Goal: Check status: Check status

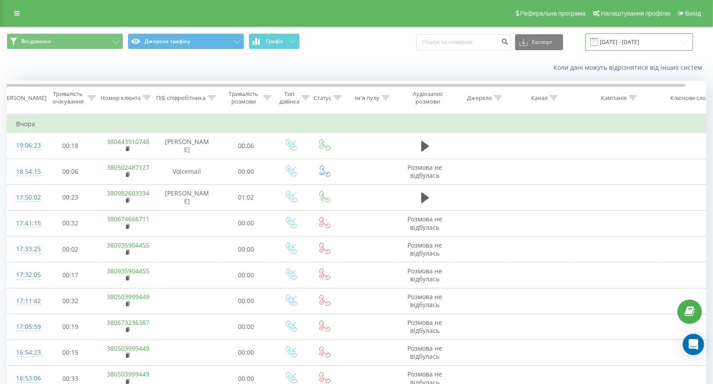
click at [636, 40] on input "21.08.2025 - 21.08.2025" at bounding box center [639, 41] width 108 height 17
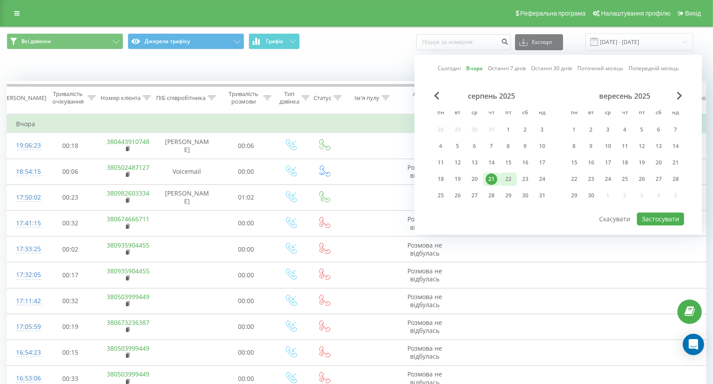
click at [506, 180] on div "22" at bounding box center [508, 179] width 12 height 12
click at [656, 217] on button "Застосувати" at bounding box center [660, 218] width 47 height 13
type input "[DATE] - [DATE]"
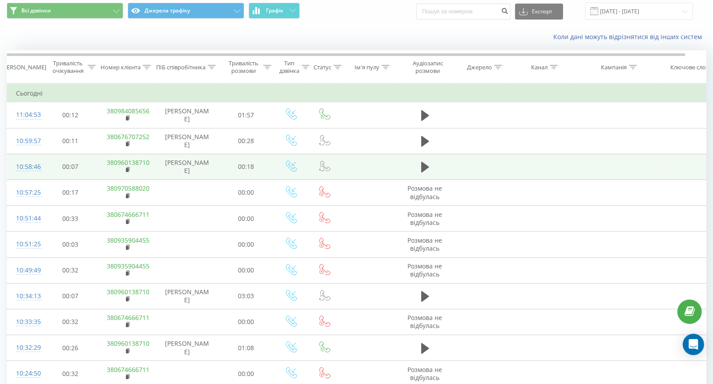
scroll to position [44, 0]
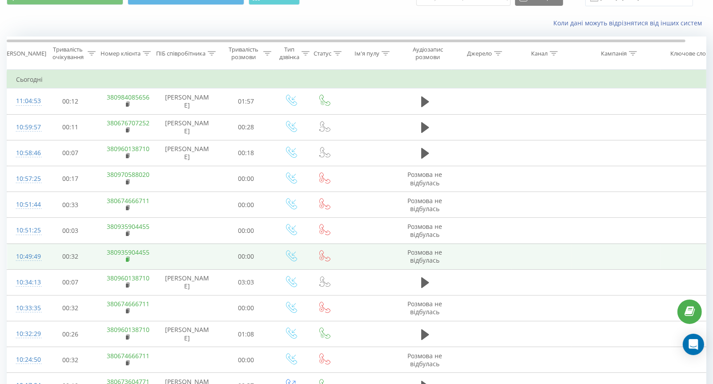
click at [127, 259] on rect at bounding box center [127, 260] width 3 height 4
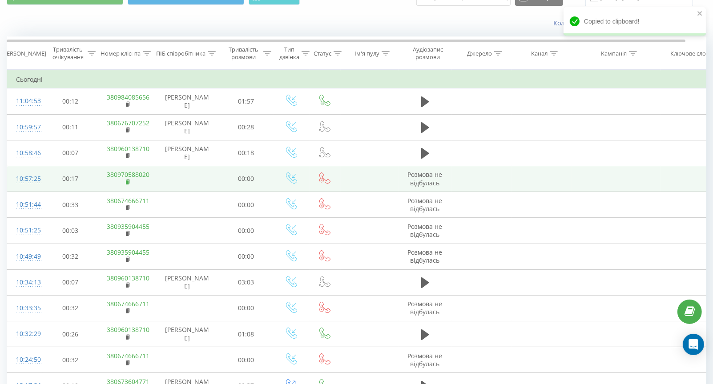
click at [128, 181] on rect at bounding box center [127, 182] width 3 height 4
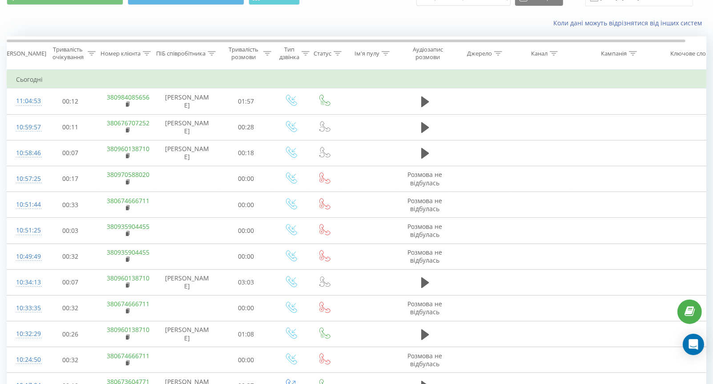
click at [100, 26] on div "Коли дані можуть відрізнятися вiд інших систем" at bounding box center [356, 22] width 712 height 21
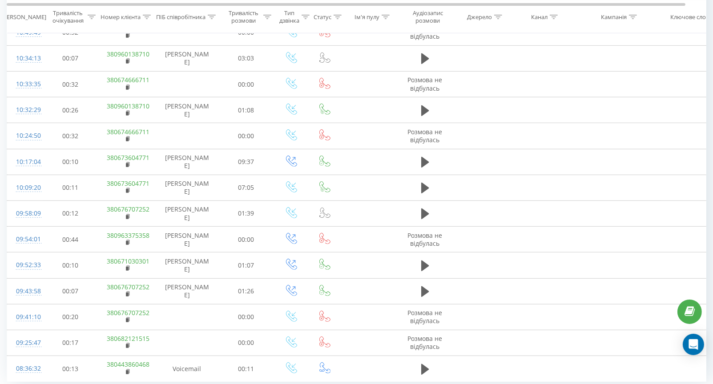
scroll to position [452, 0]
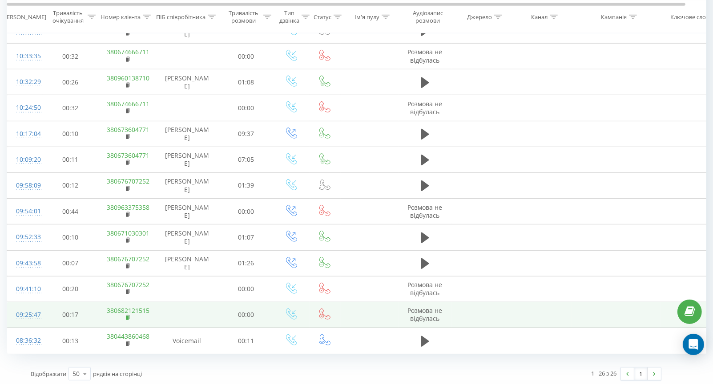
click at [127, 317] on rect at bounding box center [127, 318] width 3 height 4
click at [128, 316] on rect at bounding box center [127, 318] width 3 height 4
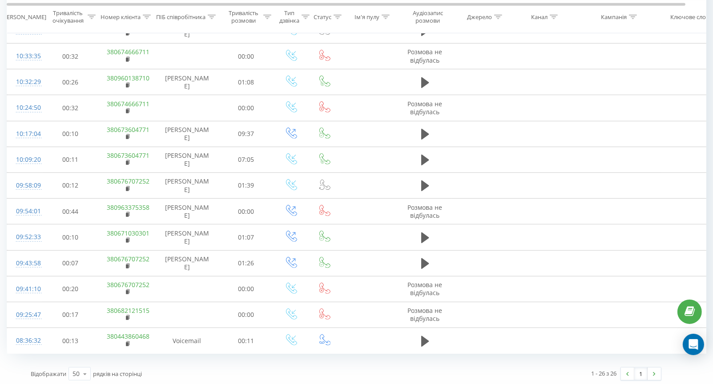
click at [375, 361] on div "1 - 26 з 26 1" at bounding box center [506, 374] width 321 height 26
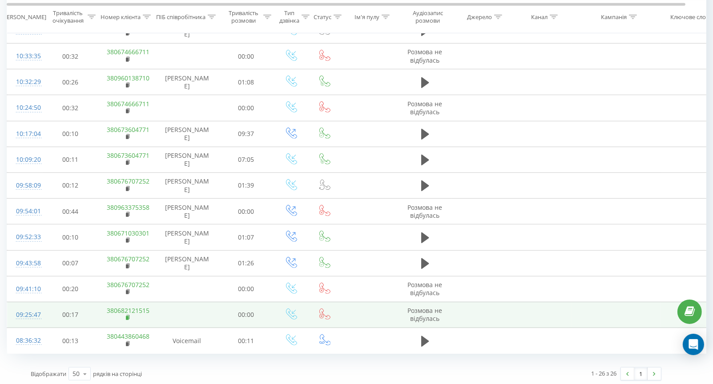
click at [126, 316] on rect at bounding box center [127, 318] width 3 height 4
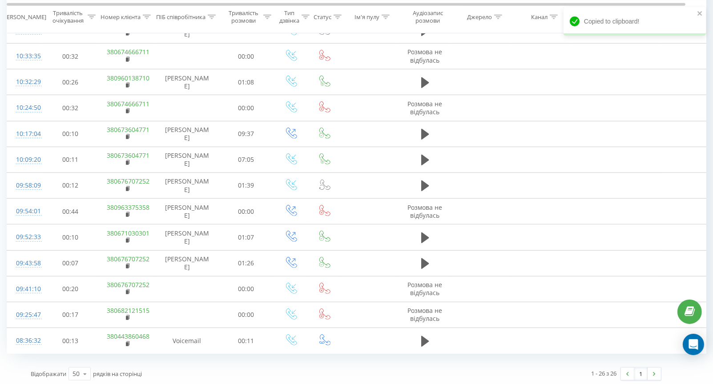
click at [31, 361] on div "Відображати 50 10 25 50 100 рядків на сторінці" at bounding box center [184, 374] width 321 height 26
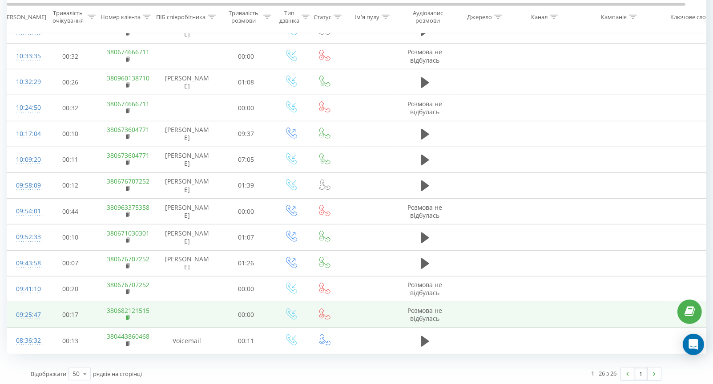
click at [127, 316] on rect at bounding box center [127, 318] width 3 height 4
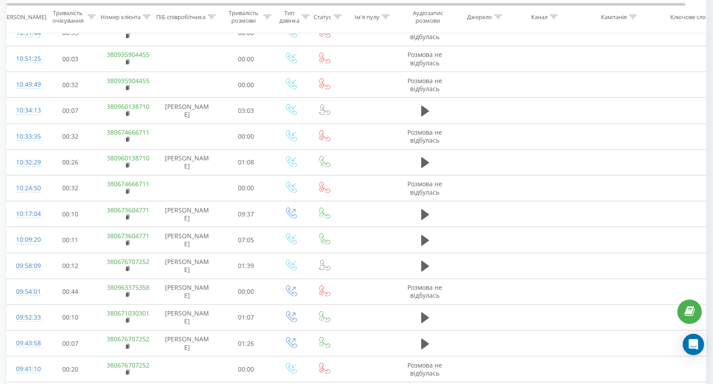
scroll to position [529, 0]
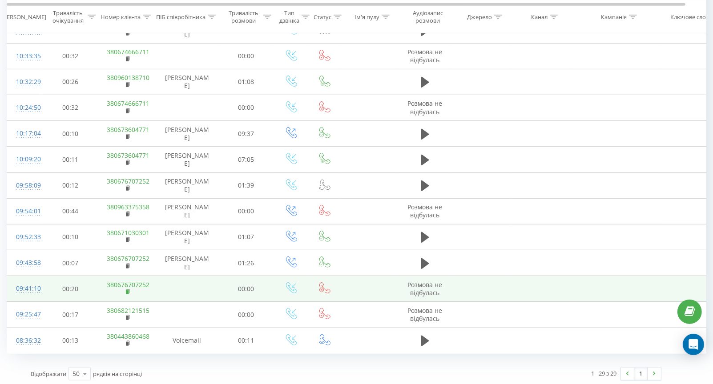
click at [127, 290] on rect at bounding box center [127, 292] width 3 height 4
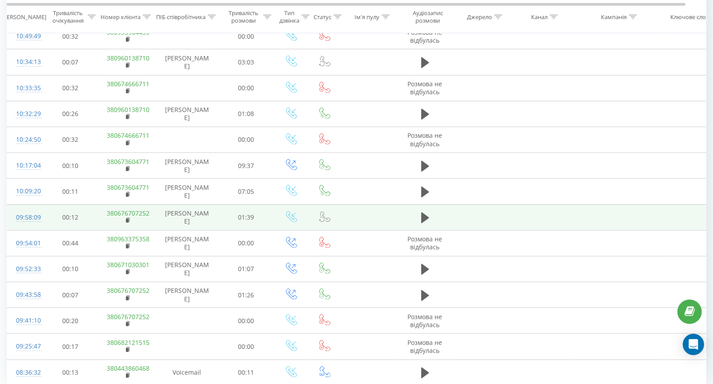
scroll to position [485, 0]
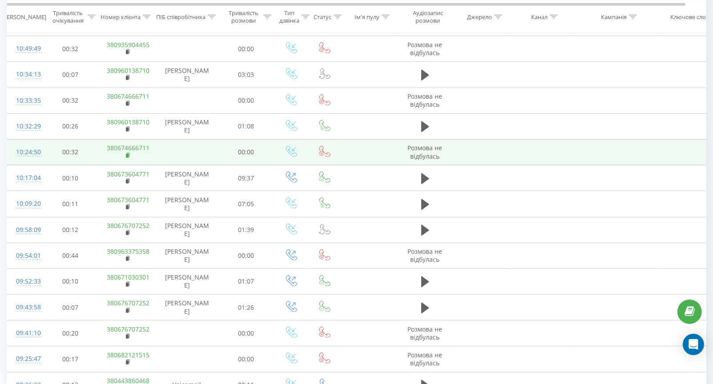
click at [128, 152] on icon at bounding box center [127, 154] width 3 height 4
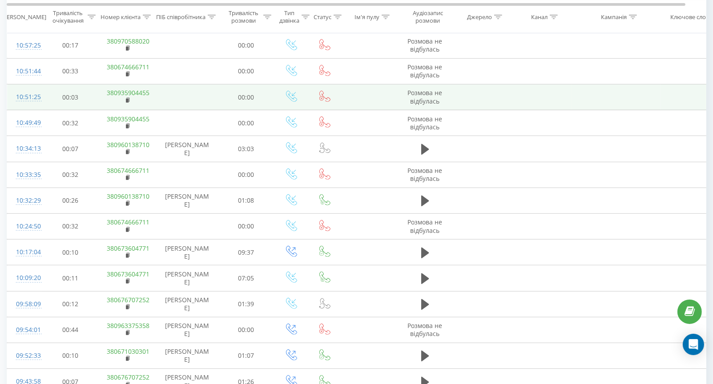
scroll to position [396, 0]
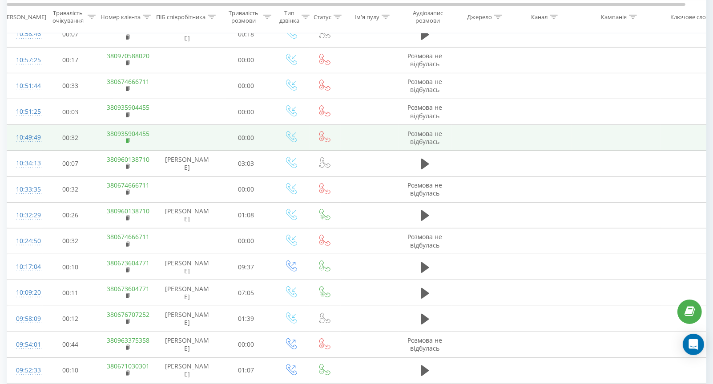
click at [126, 140] on rect at bounding box center [127, 141] width 3 height 4
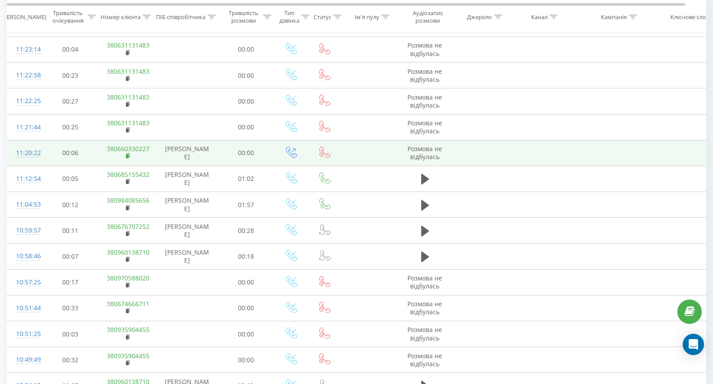
scroll to position [40, 0]
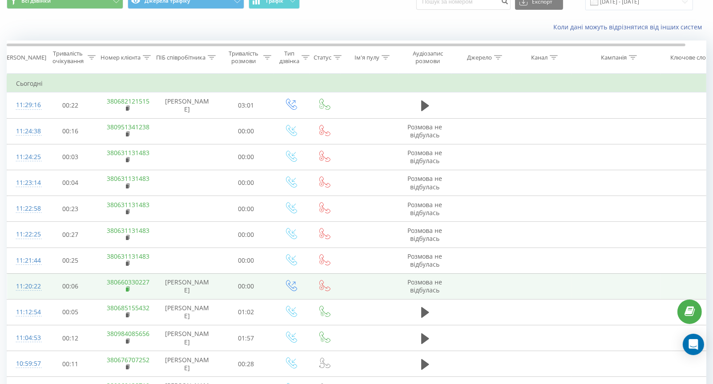
click at [127, 288] on rect at bounding box center [127, 290] width 3 height 4
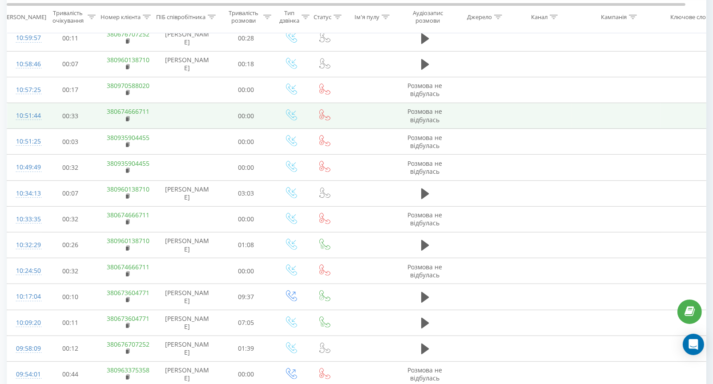
scroll to position [377, 0]
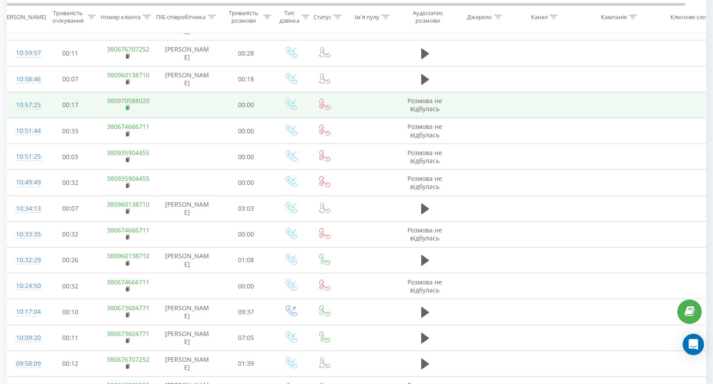
click at [129, 106] on icon at bounding box center [128, 108] width 5 height 6
click at [126, 108] on rect at bounding box center [127, 108] width 3 height 4
click at [128, 106] on rect at bounding box center [127, 108] width 3 height 4
click at [128, 106] on icon at bounding box center [127, 107] width 3 height 4
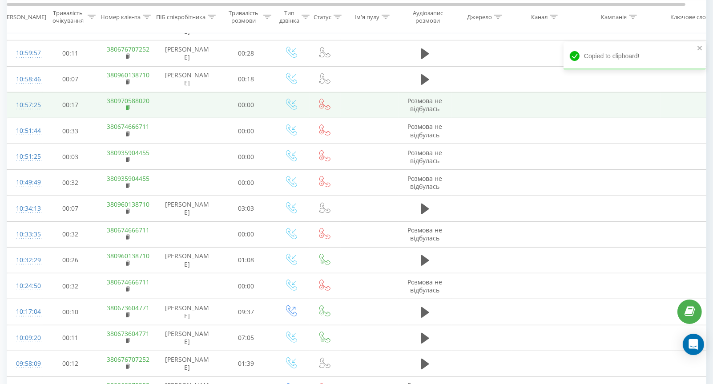
click at [128, 106] on icon at bounding box center [127, 107] width 3 height 4
click at [128, 107] on rect at bounding box center [127, 108] width 3 height 4
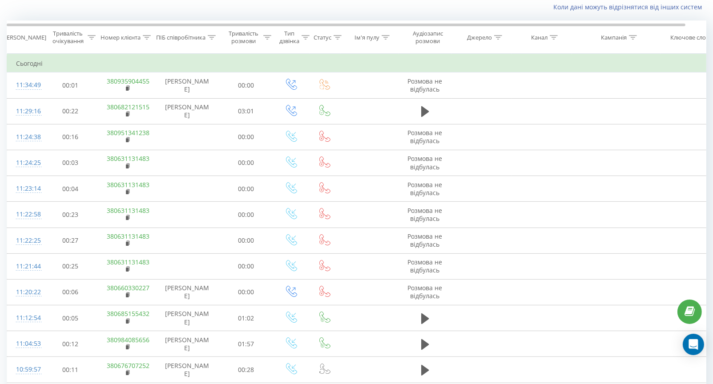
scroll to position [0, 0]
